Goal: Transaction & Acquisition: Purchase product/service

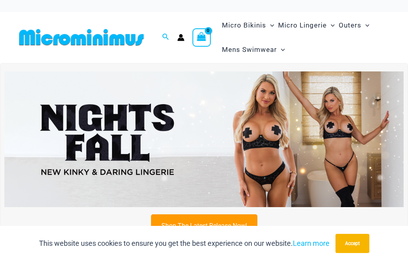
click at [341, 159] on img at bounding box center [203, 139] width 399 height 136
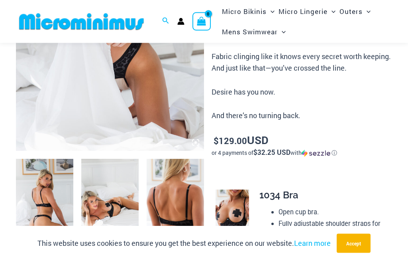
scroll to position [202, 0]
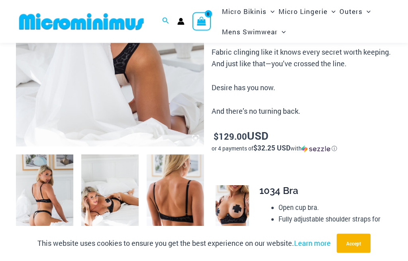
click at [46, 206] on img at bounding box center [44, 198] width 57 height 86
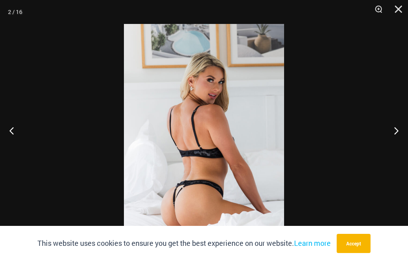
click at [388, 147] on button "Next" at bounding box center [393, 130] width 30 height 40
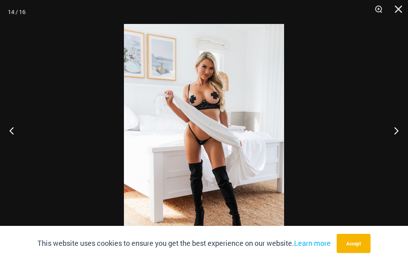
click at [294, 150] on div at bounding box center [204, 130] width 408 height 261
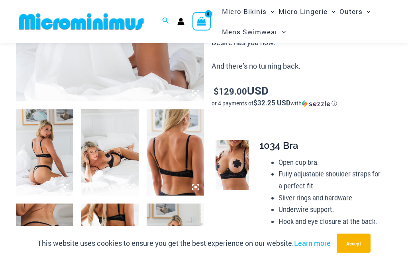
scroll to position [262, 0]
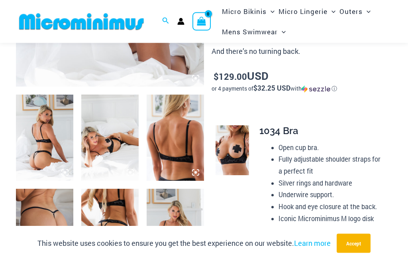
click at [239, 159] on img at bounding box center [232, 151] width 33 height 50
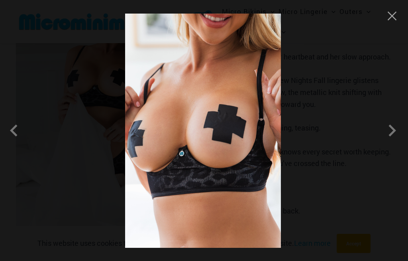
scroll to position [102, 0]
click at [384, 26] on div at bounding box center [204, 130] width 408 height 261
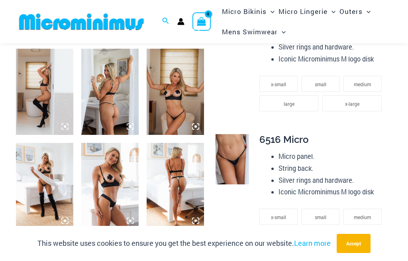
scroll to position [594, 0]
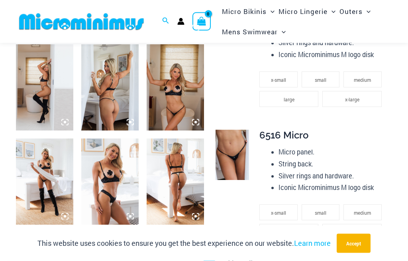
click at [189, 181] on img at bounding box center [175, 182] width 57 height 86
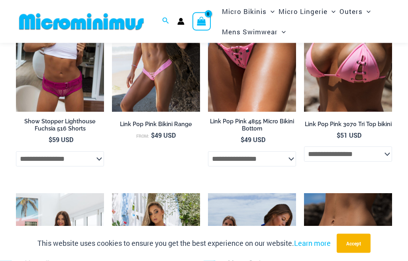
scroll to position [1750, 0]
